Goal: Transaction & Acquisition: Purchase product/service

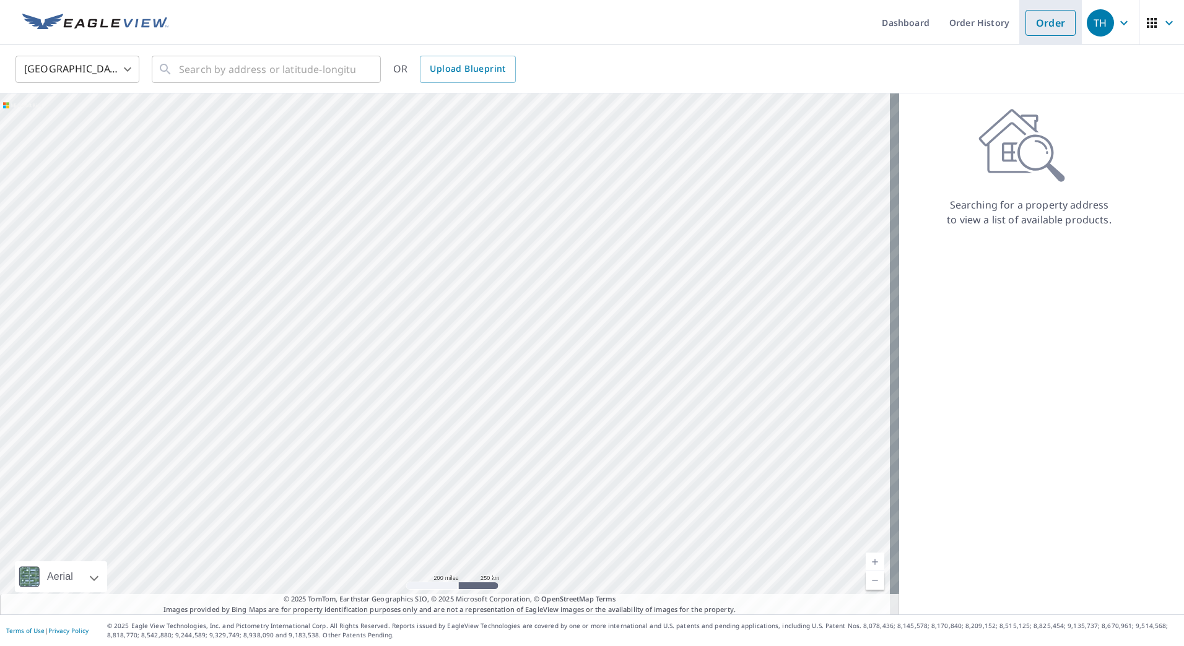
click at [1035, 34] on link "Order" at bounding box center [1050, 23] width 50 height 26
click at [295, 67] on input "text" at bounding box center [267, 69] width 176 height 35
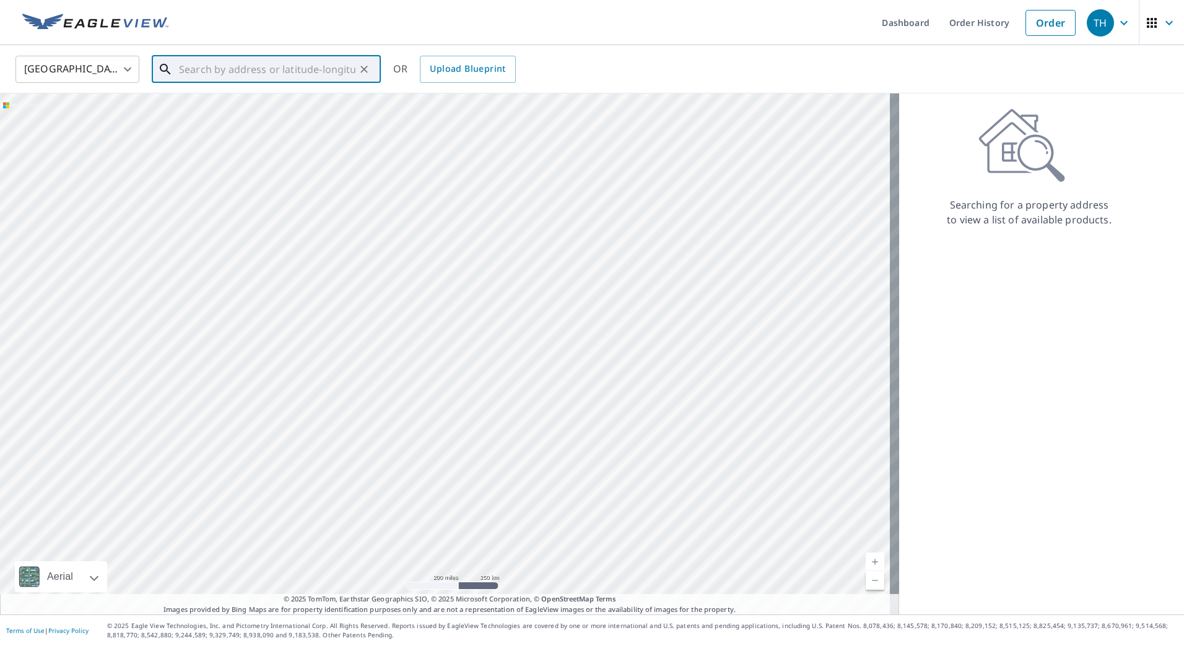
paste input "5260 Winchester R"
click at [240, 115] on p "[GEOGRAPHIC_DATA], [GEOGRAPHIC_DATA] 38118" at bounding box center [273, 125] width 194 height 25
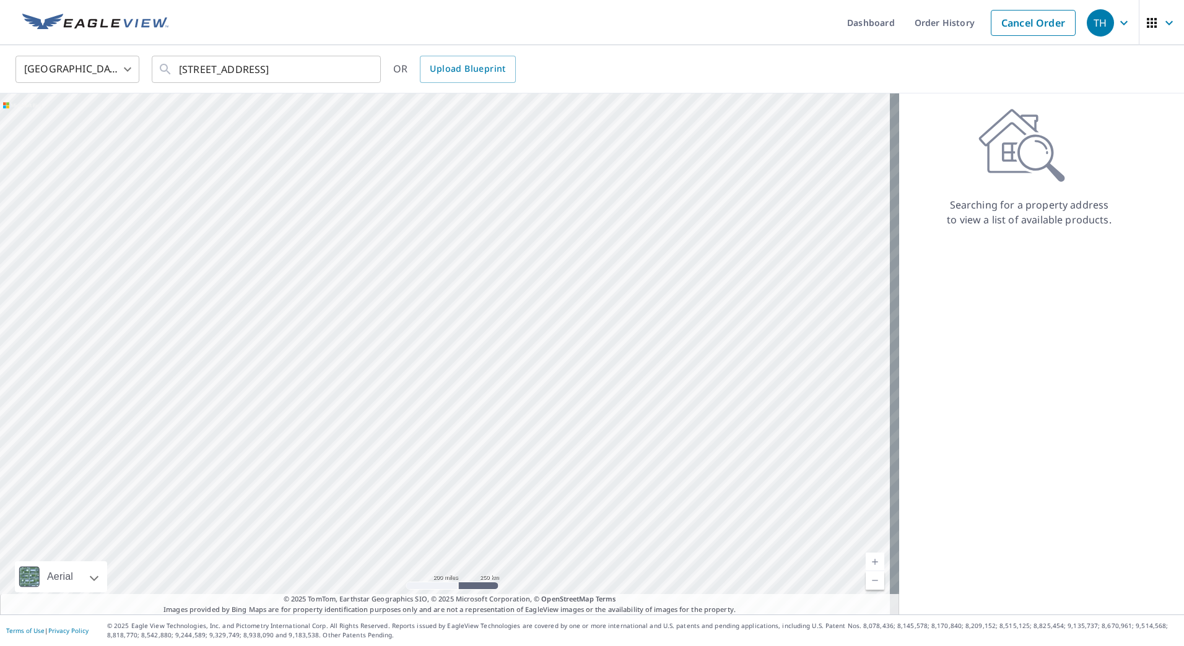
type input "[STREET_ADDRESS]"
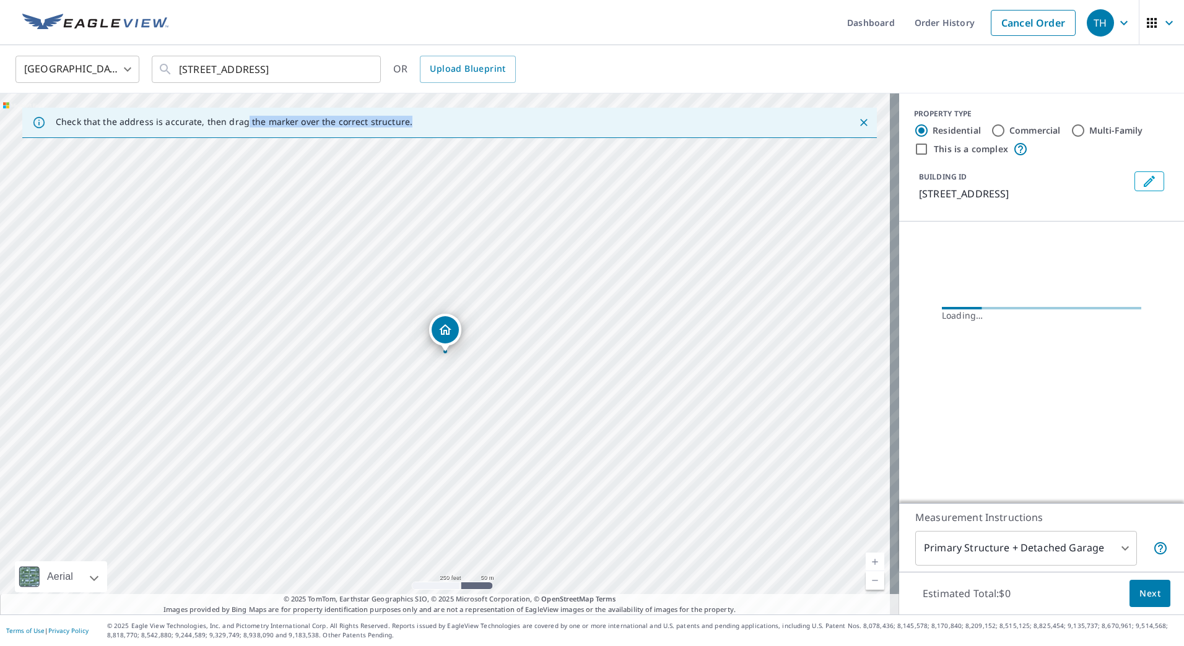
drag, startPoint x: 240, startPoint y: 115, endPoint x: 400, endPoint y: 149, distance: 163.3
click at [400, 149] on div "Check that the address is accurate, then drag the marker over the correct struc…" at bounding box center [449, 353] width 899 height 521
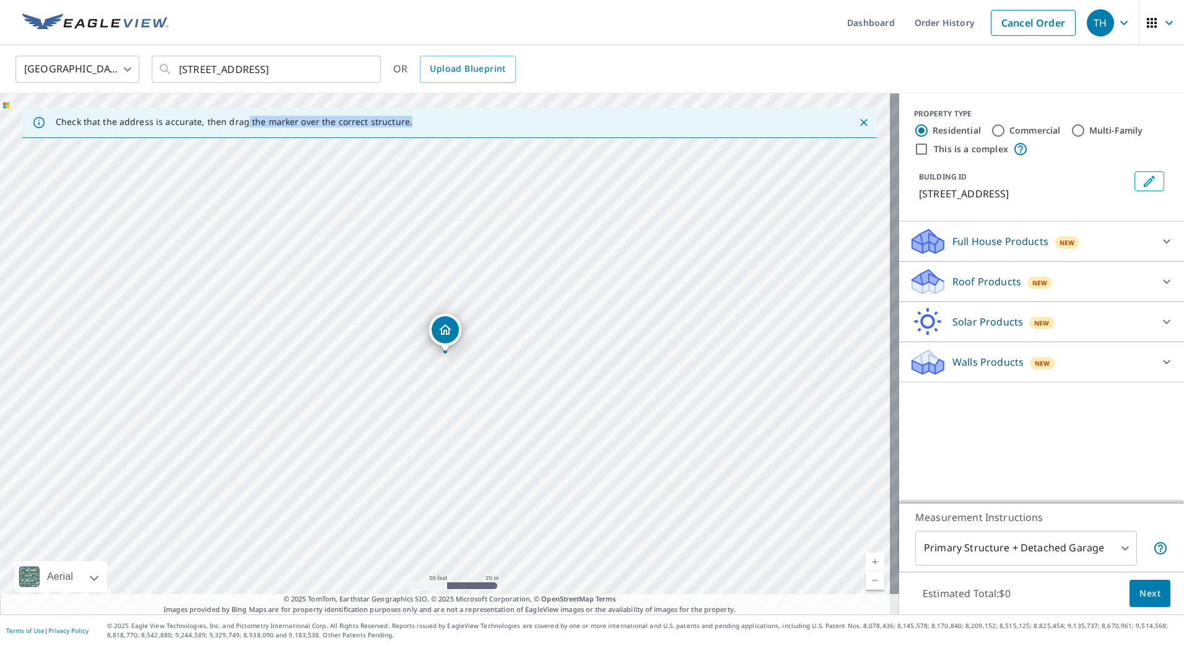
click at [993, 126] on input "Commercial" at bounding box center [998, 130] width 15 height 15
radio input "true"
type input "4"
click at [1042, 251] on div "Roof Products New" at bounding box center [1030, 241] width 243 height 29
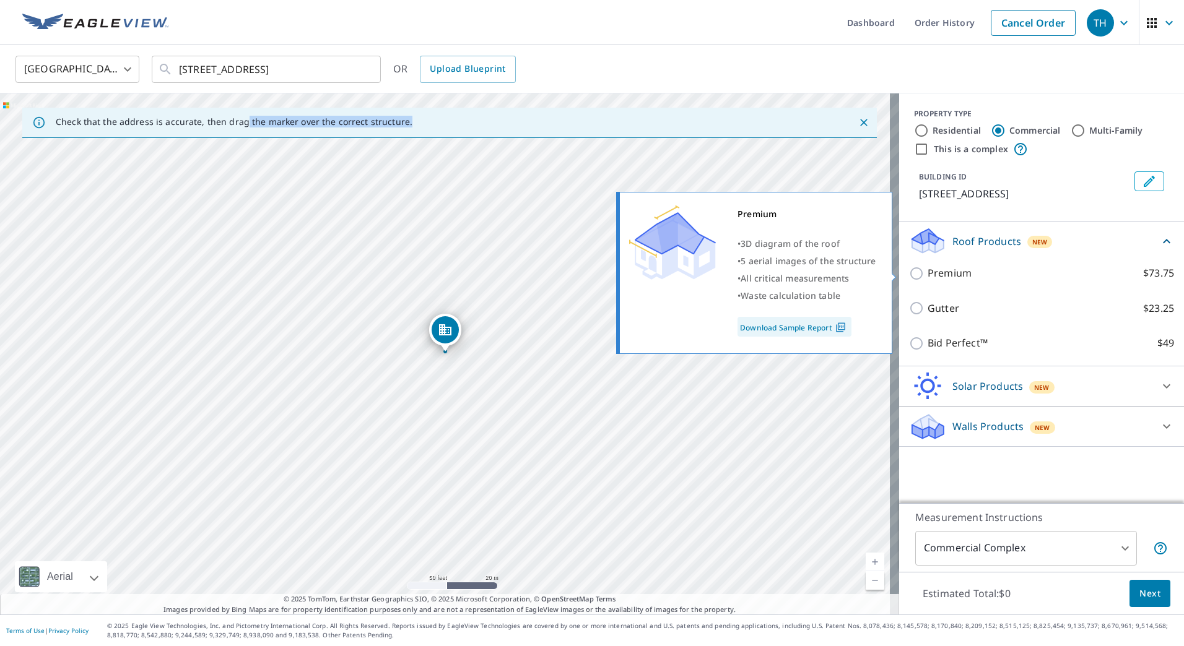
click at [909, 277] on input "Premium $73.75" at bounding box center [918, 273] width 19 height 15
checkbox input "true"
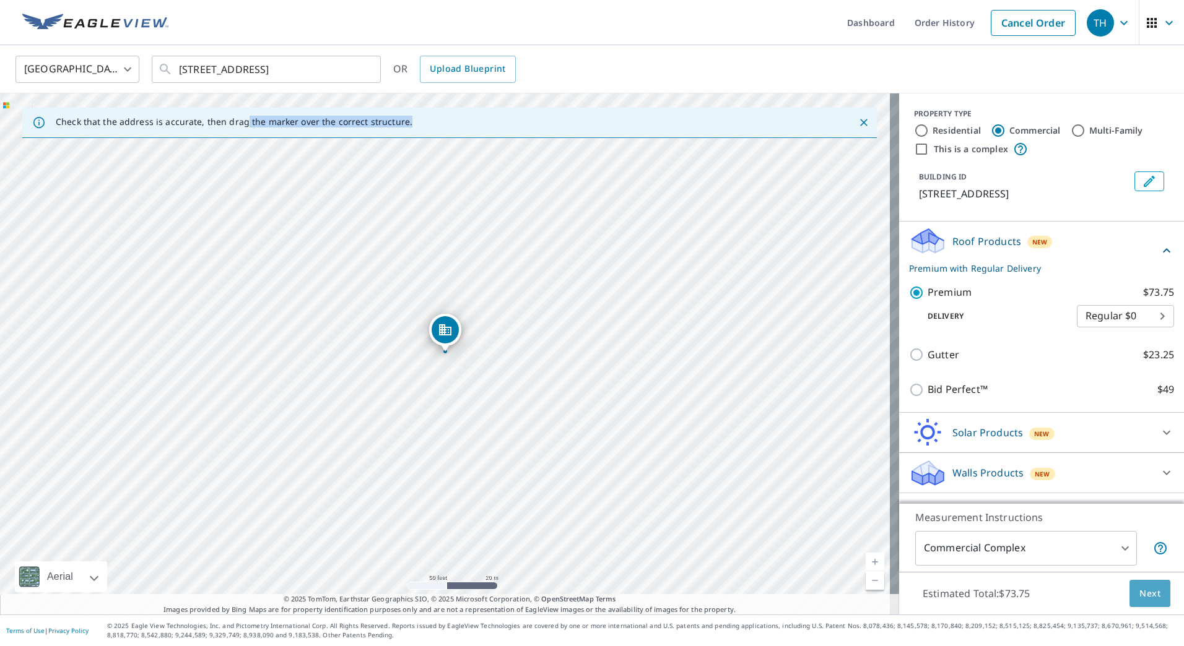
click at [1140, 593] on span "Next" at bounding box center [1149, 593] width 21 height 15
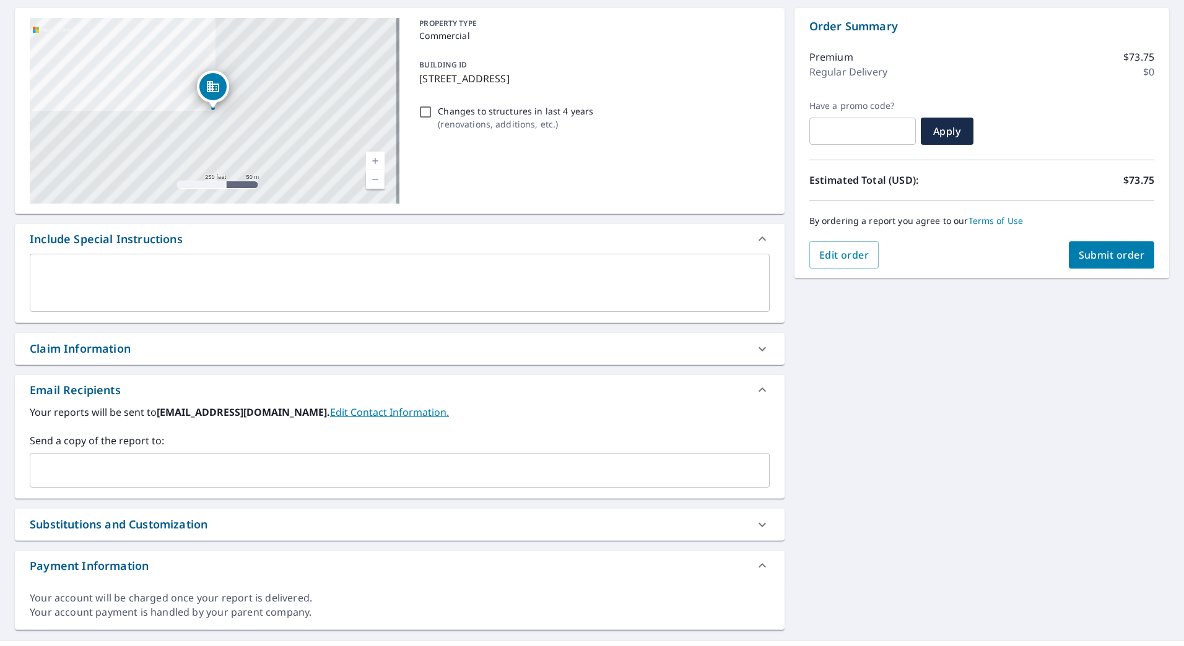
scroll to position [116, 0]
click at [550, 464] on input "text" at bounding box center [390, 471] width 710 height 24
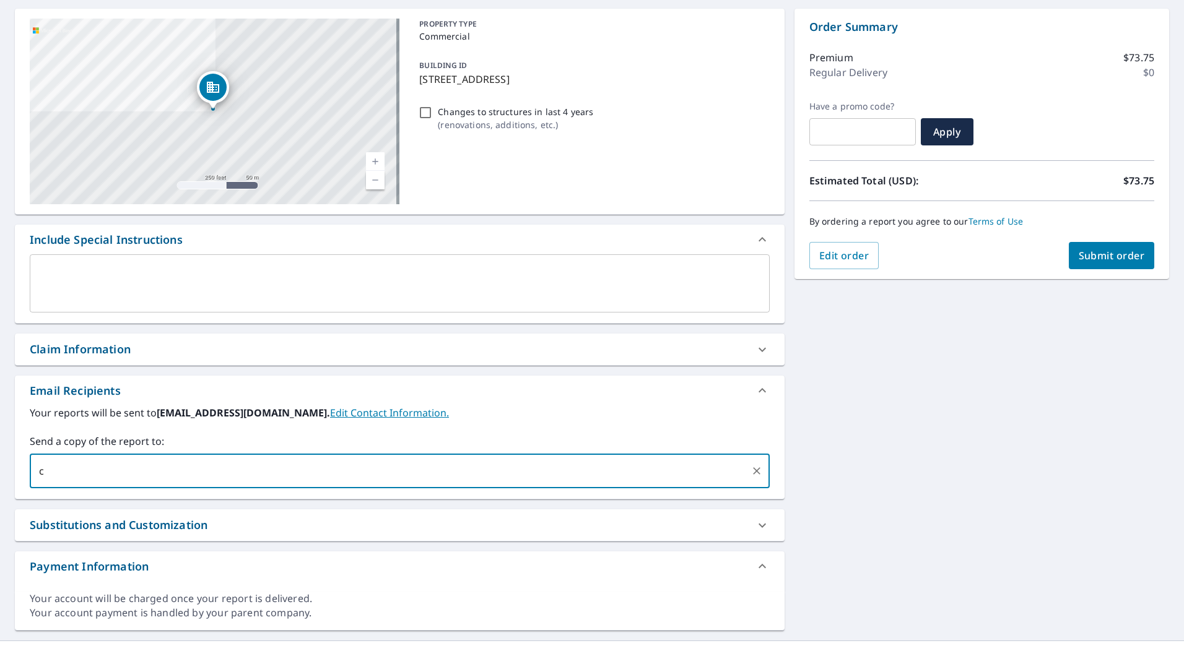
type input "c"
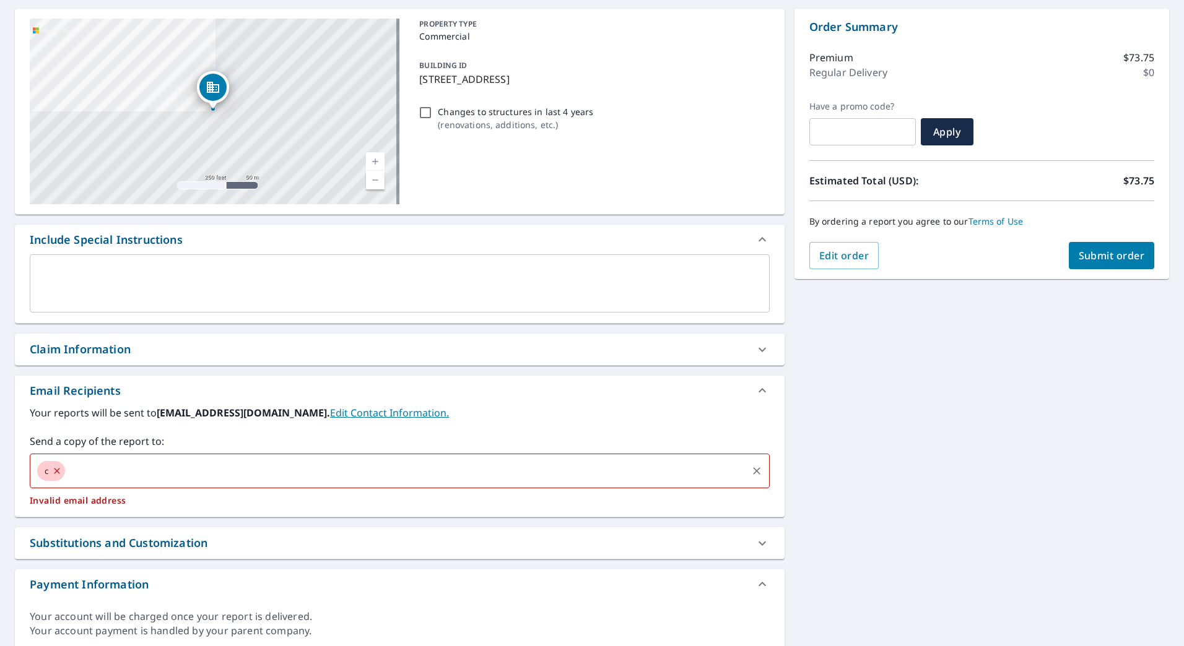
checkbox input "true"
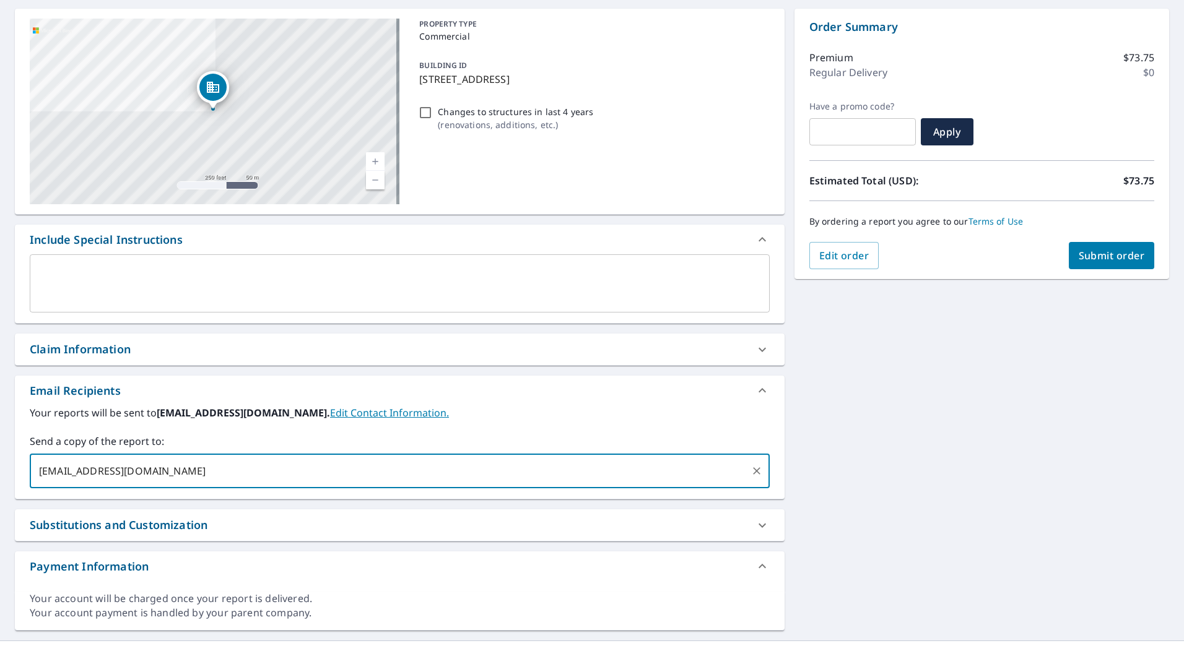
drag, startPoint x: 164, startPoint y: 472, endPoint x: -2, endPoint y: 478, distance: 166.7
click at [0, 478] on html "TH TH Dashboard Order History Cancel Order TH Dashboard / Finalize Order Finali…" at bounding box center [592, 323] width 1184 height 646
type input "[EMAIL_ADDRESS][DOMAIN_NAME]"
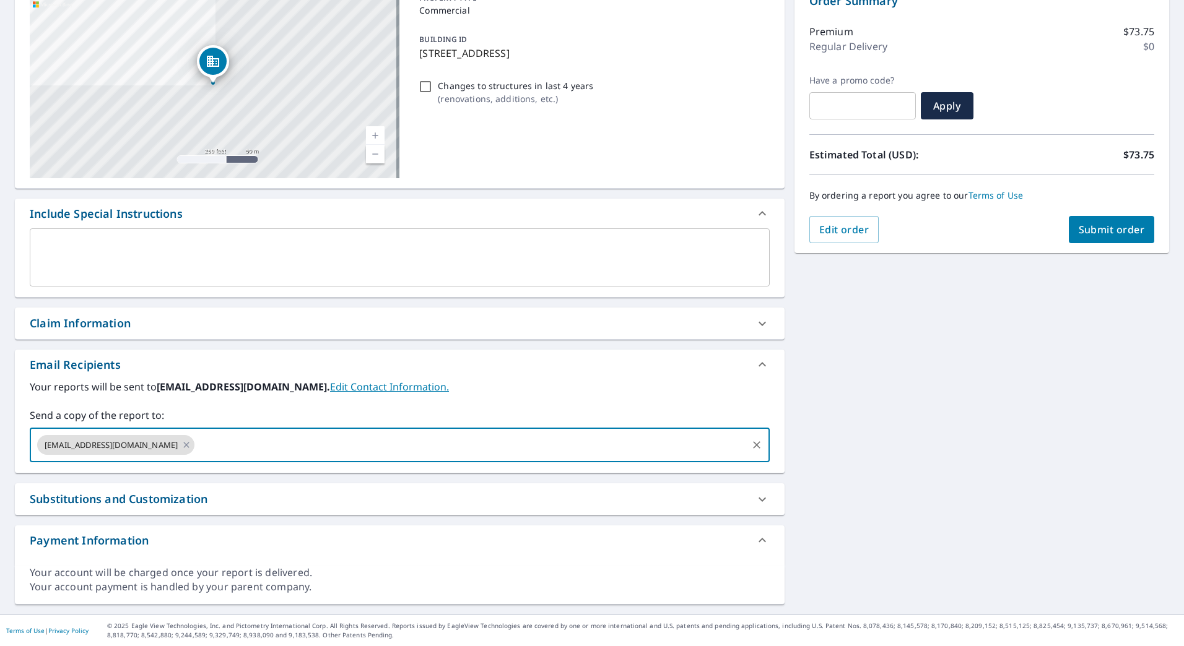
scroll to position [0, 0]
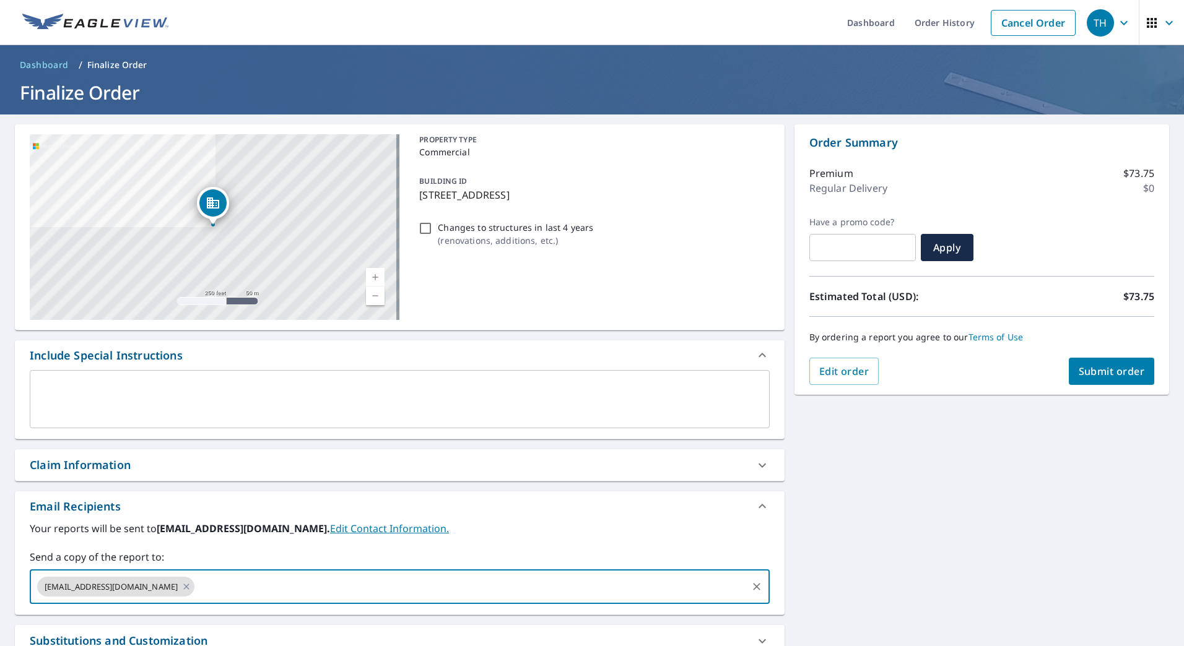
click at [1127, 372] on span "Submit order" at bounding box center [1111, 372] width 66 height 14
checkbox input "true"
